Goal: Task Accomplishment & Management: Complete application form

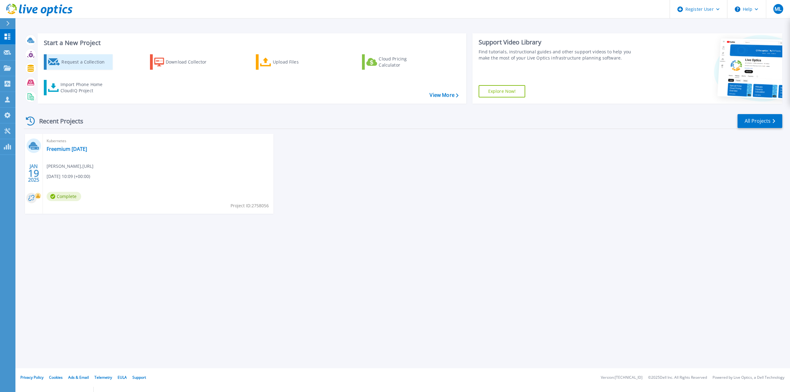
click at [73, 60] on div "Request a Collection" at bounding box center [85, 62] width 49 height 12
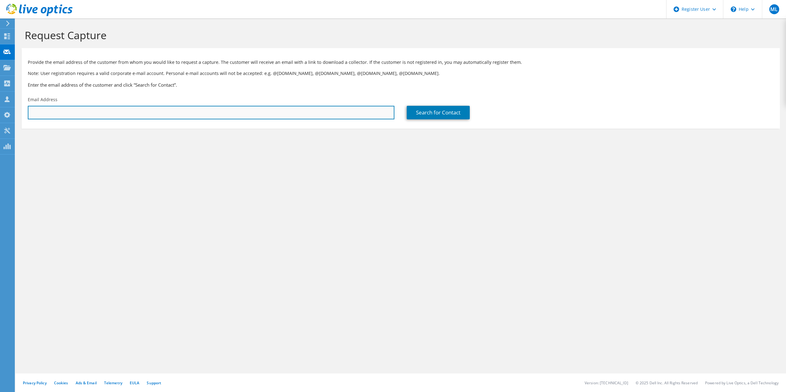
click at [68, 112] on input "text" at bounding box center [211, 113] width 366 height 14
paste input "[EMAIL_ADDRESS][DOMAIN_NAME]"
type input "[EMAIL_ADDRESS][DOMAIN_NAME]"
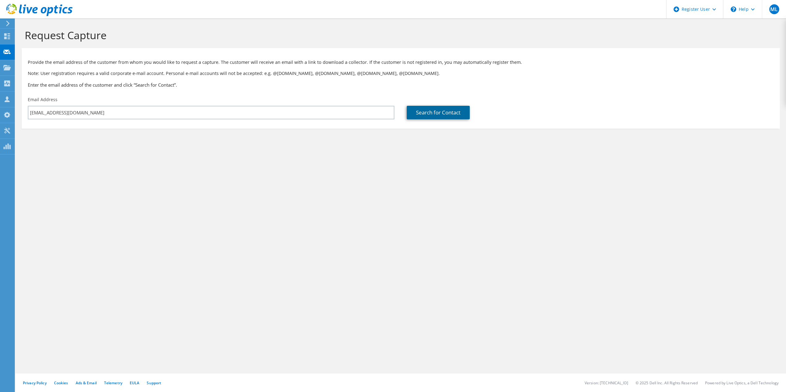
click at [424, 114] on link "Search for Contact" at bounding box center [438, 113] width 63 height 14
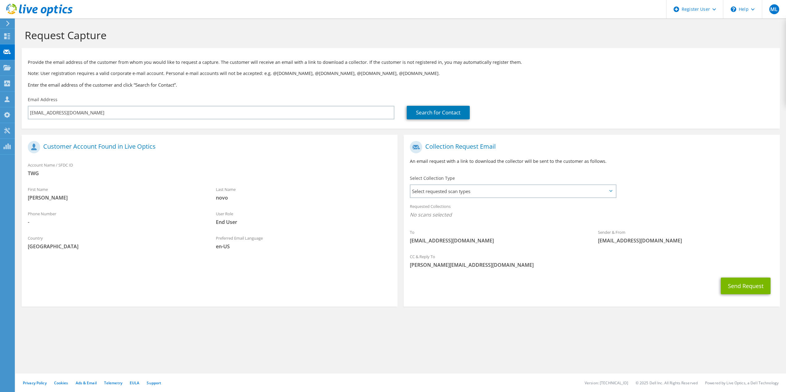
drag, startPoint x: 125, startPoint y: 148, endPoint x: 173, endPoint y: 148, distance: 48.2
click at [173, 148] on h1 "Customer Account Found in Live Optics" at bounding box center [208, 147] width 360 height 12
click at [567, 193] on span "Select requested scan types" at bounding box center [512, 191] width 205 height 12
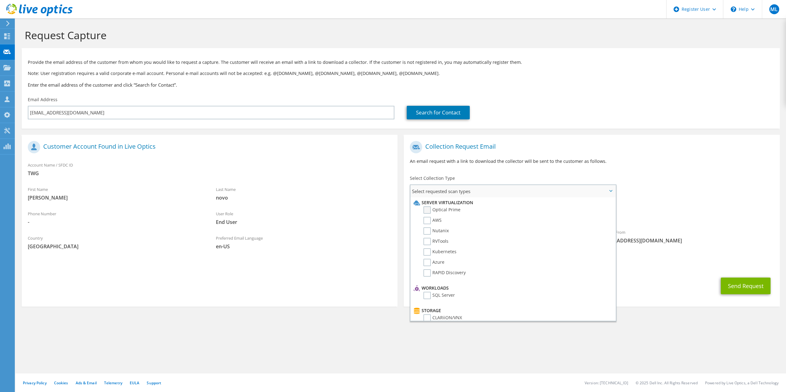
click at [452, 208] on label "Optical Prime" at bounding box center [441, 210] width 37 height 7
click at [0, 0] on input "Optical Prime" at bounding box center [0, 0] width 0 height 0
click at [670, 211] on div "Requested Collections No scans selected Optical Prime" at bounding box center [591, 212] width 376 height 25
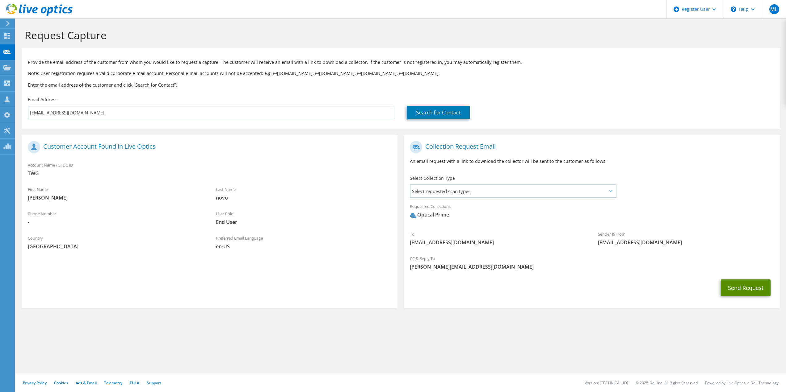
click at [732, 290] on button "Send Request" at bounding box center [745, 288] width 50 height 17
